Goal: Information Seeking & Learning: Stay updated

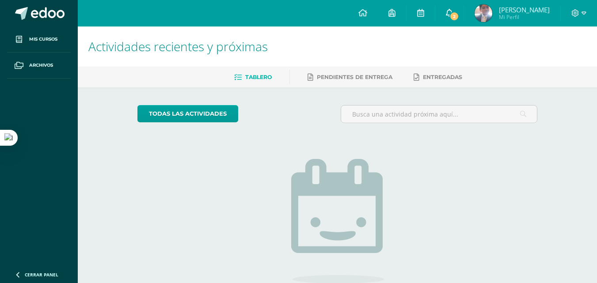
click at [459, 17] on span "2" at bounding box center [455, 16] width 10 height 10
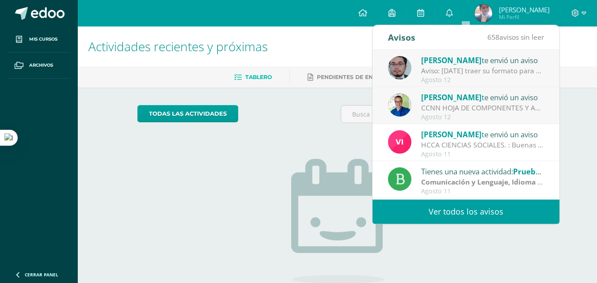
click at [514, 65] on div "Oscar Paz te envió un aviso" at bounding box center [482, 59] width 123 height 11
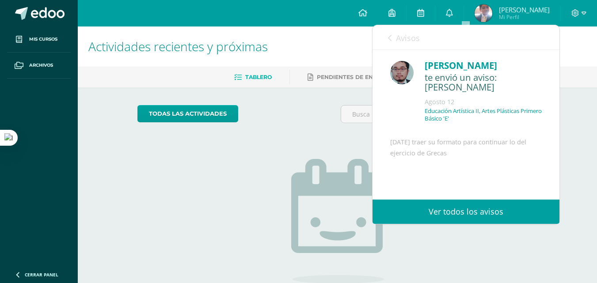
click at [418, 47] on link "Avisos" at bounding box center [404, 37] width 32 height 25
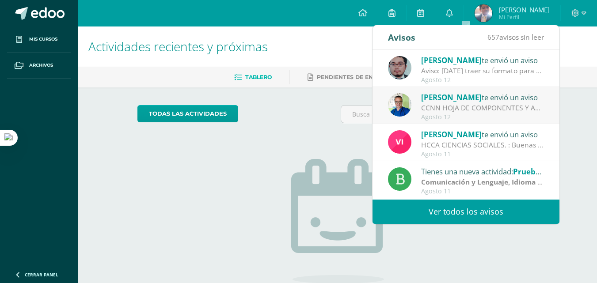
click at [519, 101] on div "Ismael García te envió un aviso" at bounding box center [482, 97] width 123 height 11
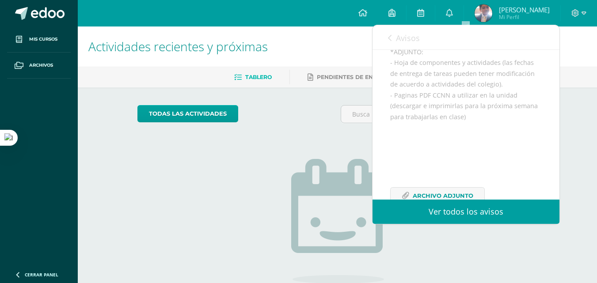
scroll to position [233, 0]
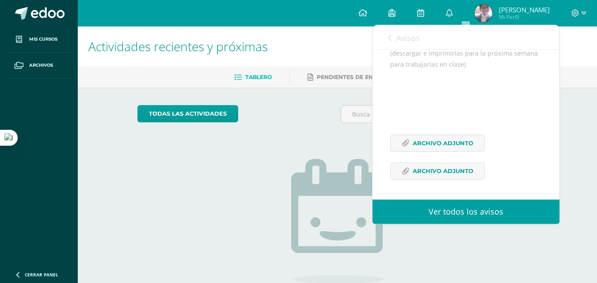
click at [401, 40] on span "Avisos" at bounding box center [408, 38] width 24 height 11
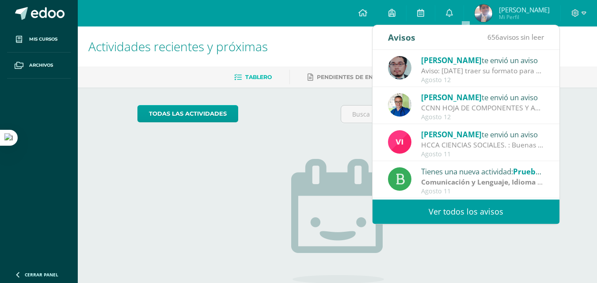
click at [573, 111] on div "Actividades recientes y próximas Tablero Pendientes de entrega Entregadas todas…" at bounding box center [337, 194] width 519 height 334
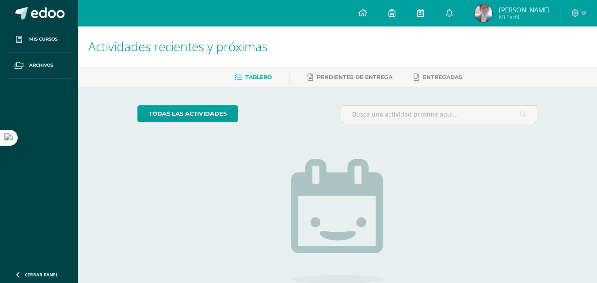
click at [424, 13] on icon at bounding box center [420, 13] width 7 height 8
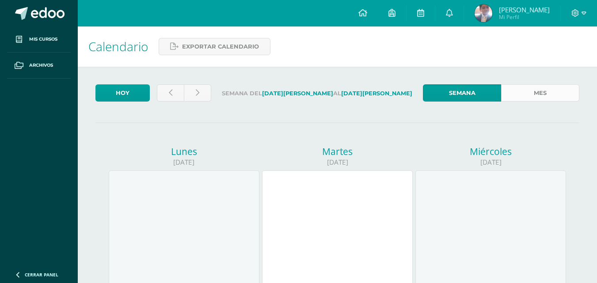
click at [514, 93] on link "Mes" at bounding box center [540, 92] width 78 height 17
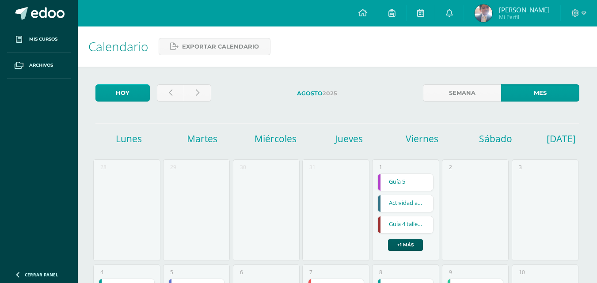
scroll to position [199, 0]
